Goal: Find specific page/section

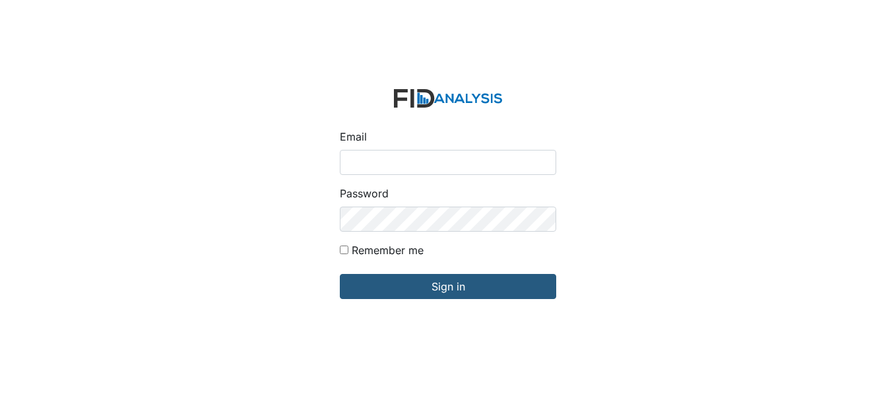
click at [406, 162] on input "Email" at bounding box center [448, 162] width 216 height 25
type input "[EMAIL_ADDRESS][DOMAIN_NAME]"
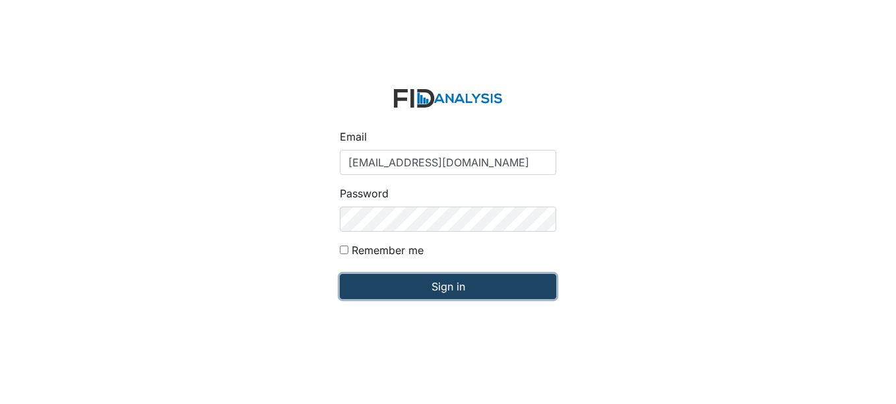
click at [465, 285] on input "Sign in" at bounding box center [448, 286] width 216 height 25
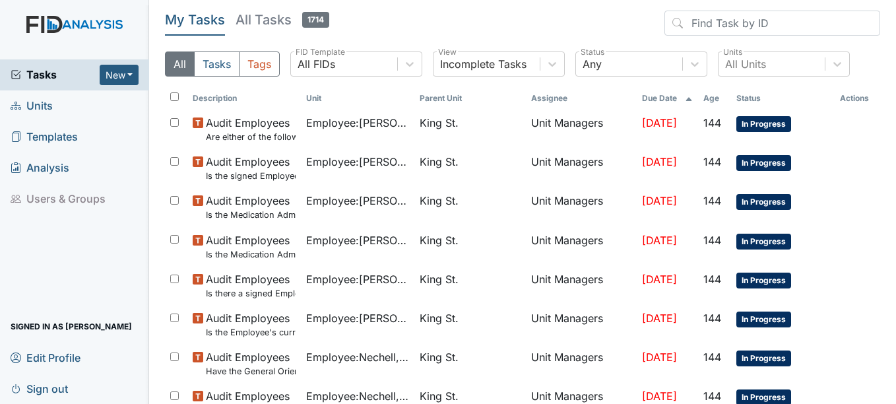
click at [46, 106] on span "Units" at bounding box center [32, 106] width 42 height 20
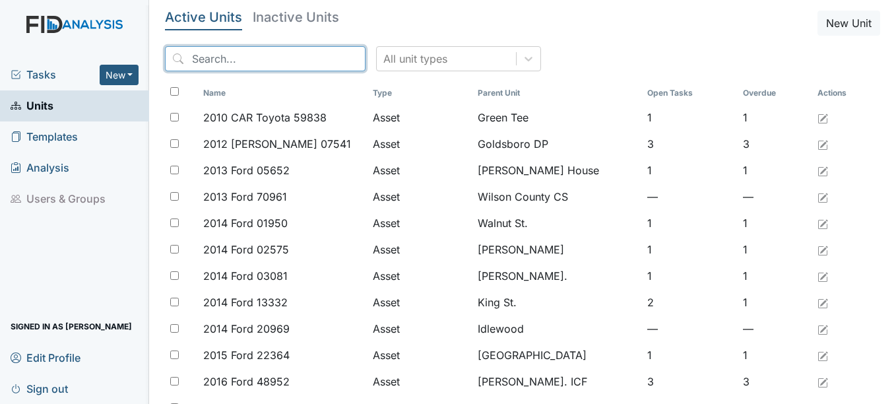
click at [220, 61] on input "search" at bounding box center [265, 58] width 201 height 25
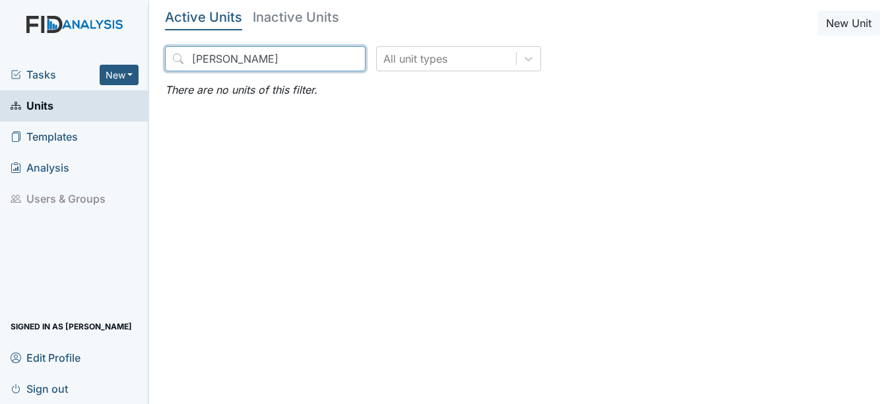
type input "[PERSON_NAME]"
